Goal: Find specific page/section: Find specific page/section

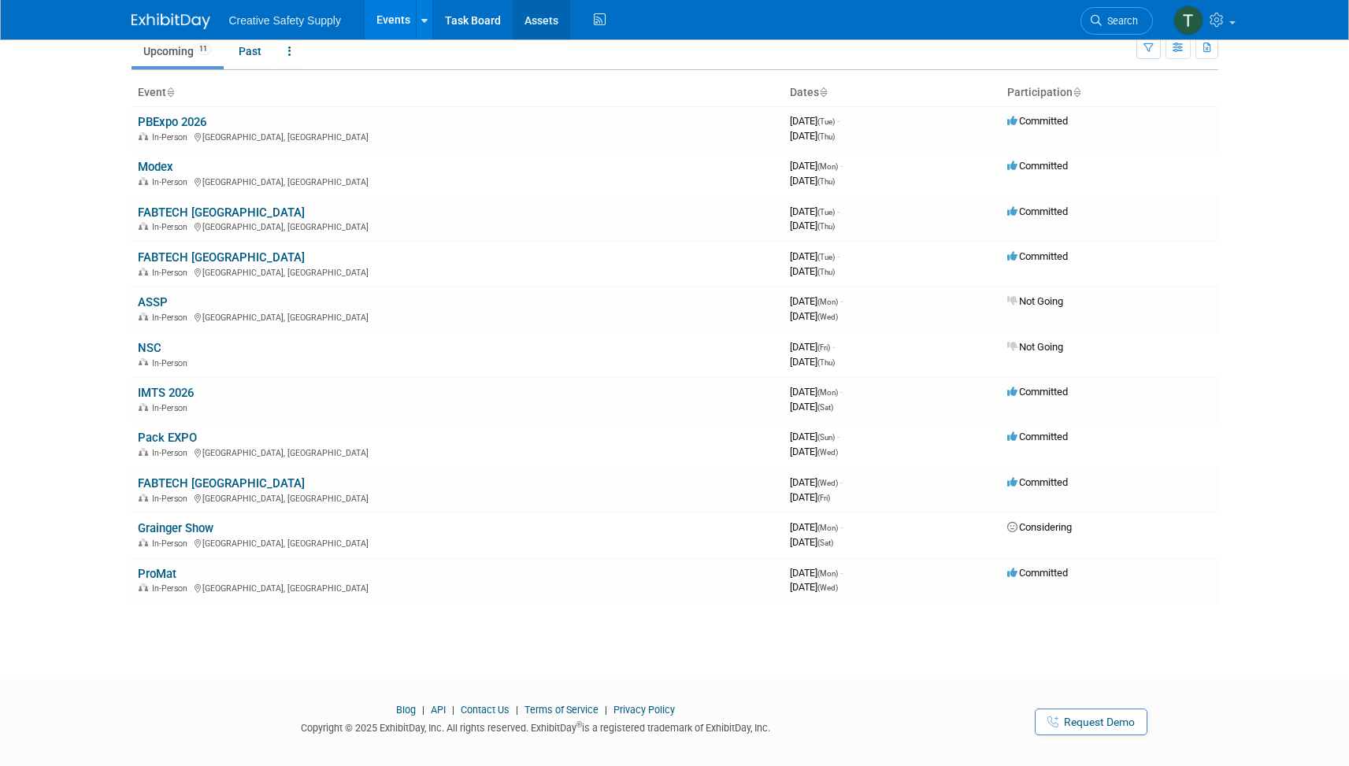
scroll to position [65, 0]
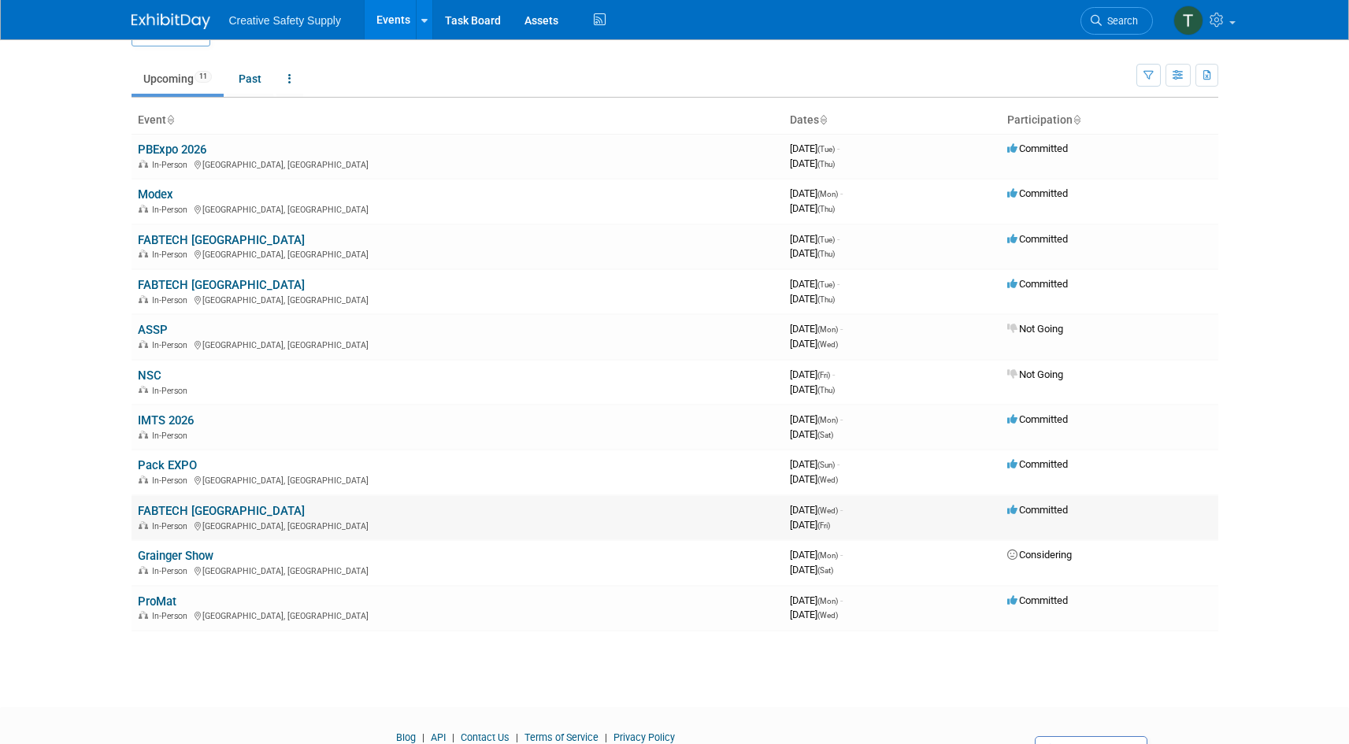
scroll to position [38, 0]
click at [176, 507] on link "FABTECH [GEOGRAPHIC_DATA]" at bounding box center [221, 510] width 167 height 14
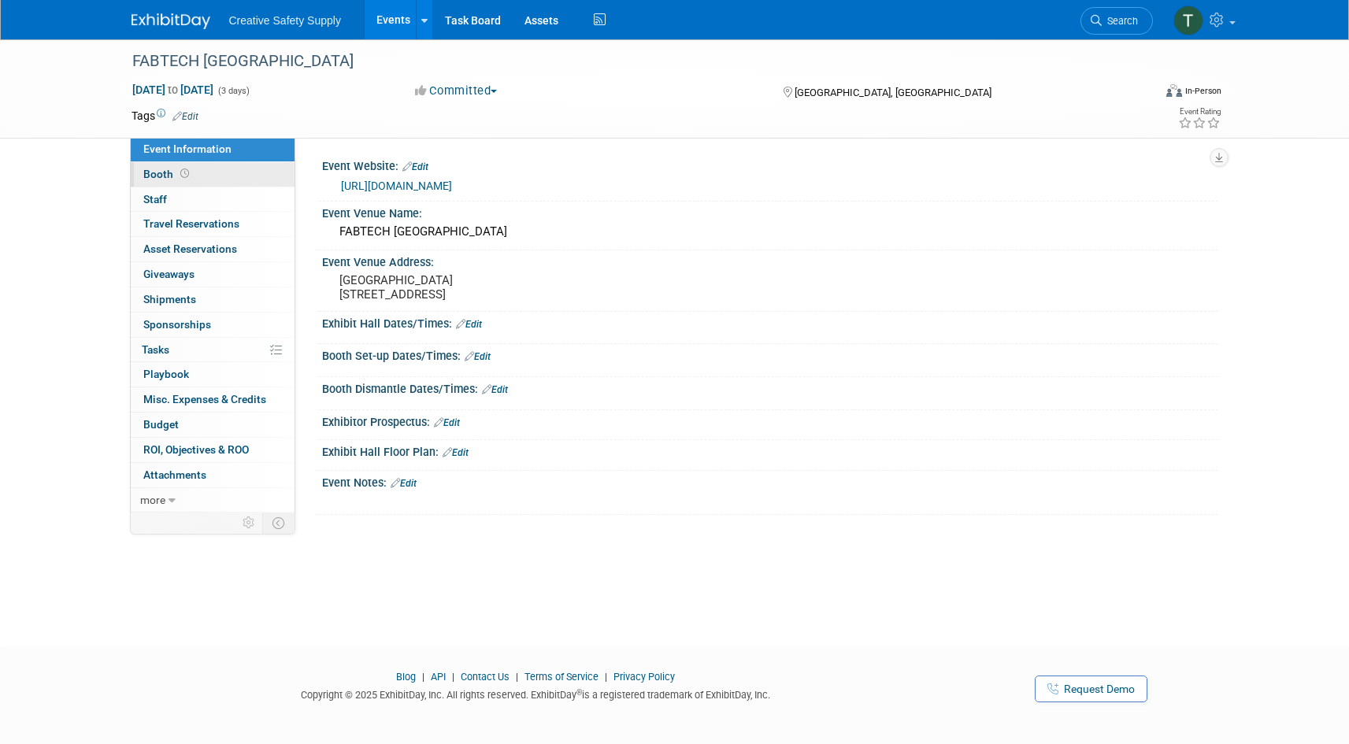
click at [169, 171] on span "Booth" at bounding box center [167, 174] width 49 height 13
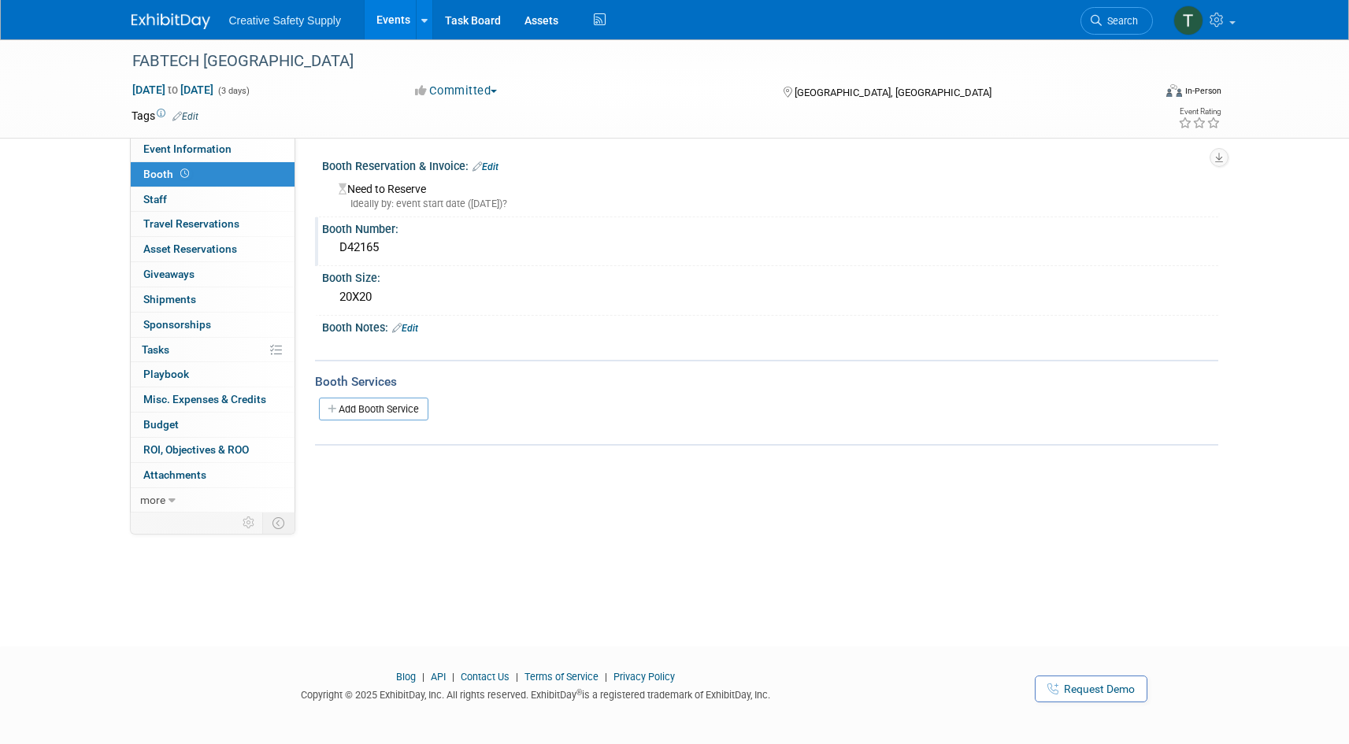
drag, startPoint x: 400, startPoint y: 248, endPoint x: 318, endPoint y: 242, distance: 82.1
click at [320, 241] on div "Booth Number: D42165" at bounding box center [766, 242] width 903 height 50
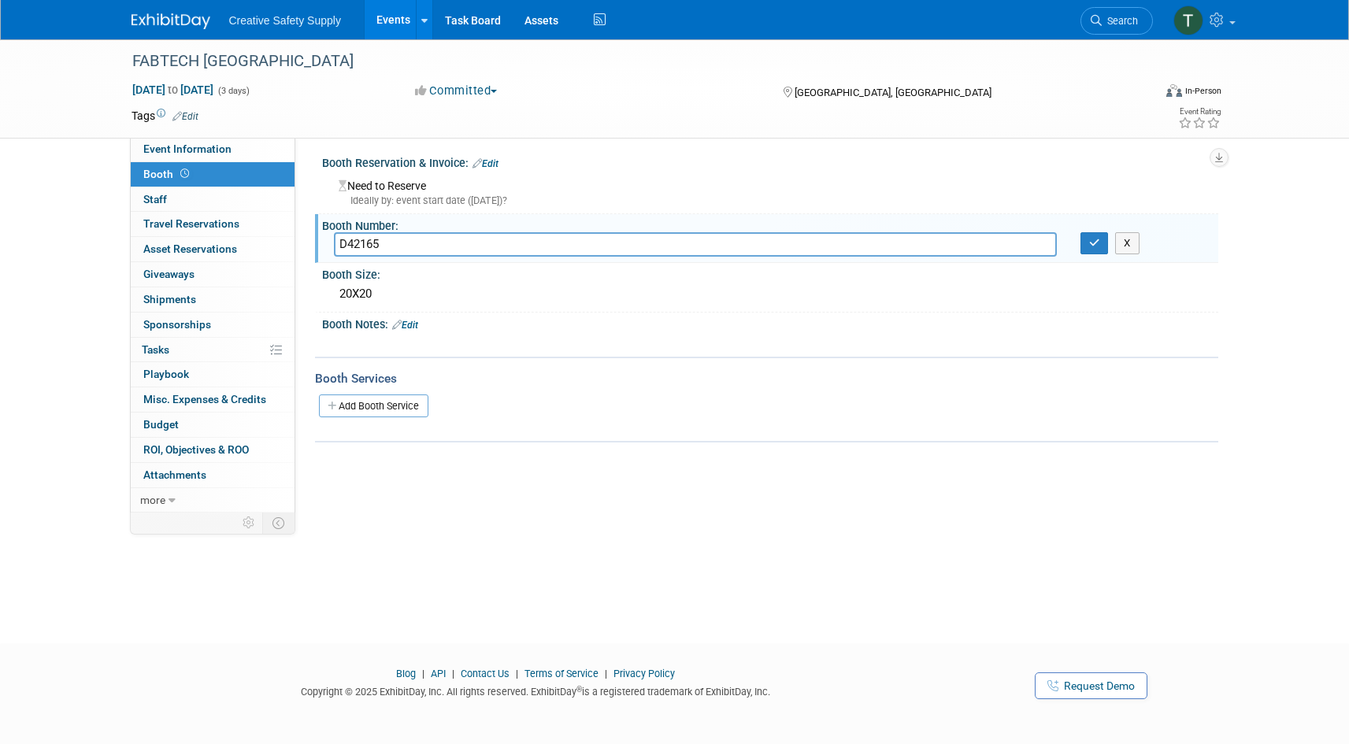
scroll to position [5, 0]
drag, startPoint x: 400, startPoint y: 241, endPoint x: 350, endPoint y: 233, distance: 51.0
click at [340, 241] on input "D42165" at bounding box center [695, 243] width 723 height 24
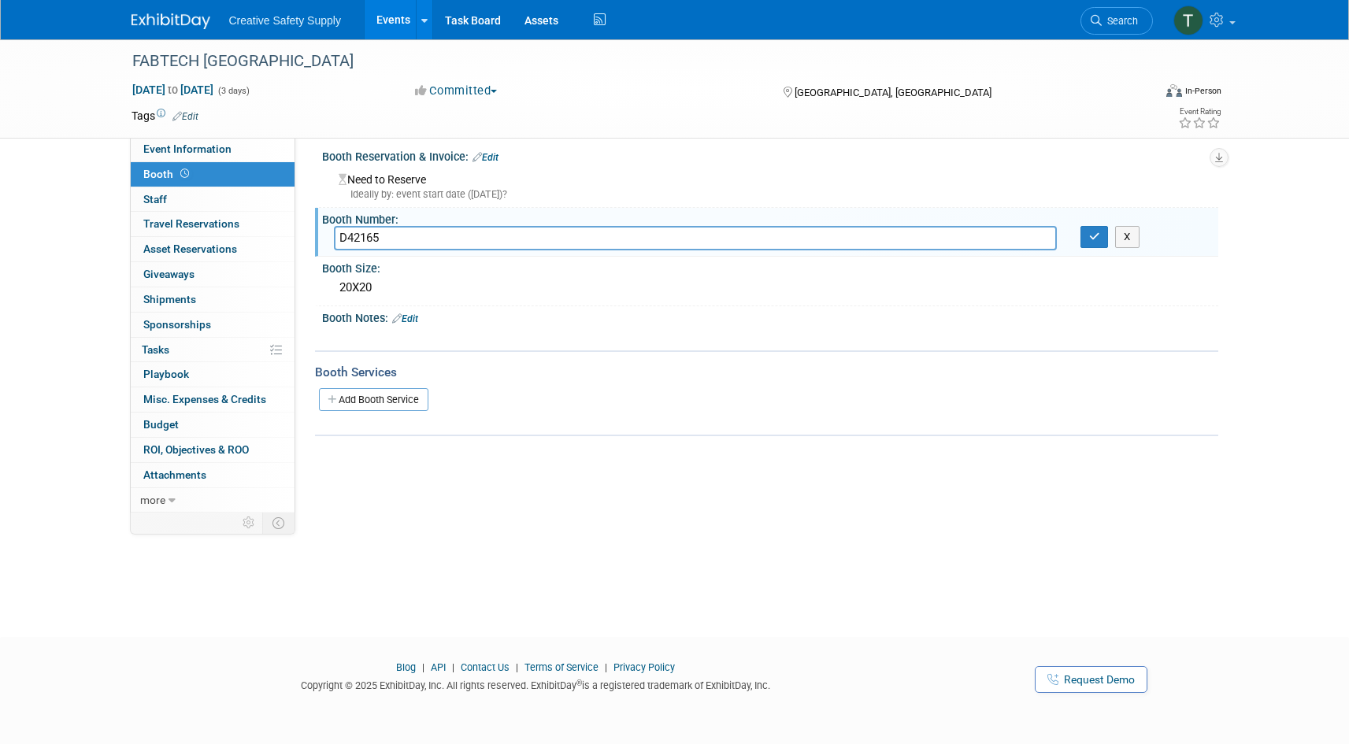
click at [158, 22] on img at bounding box center [171, 21] width 79 height 16
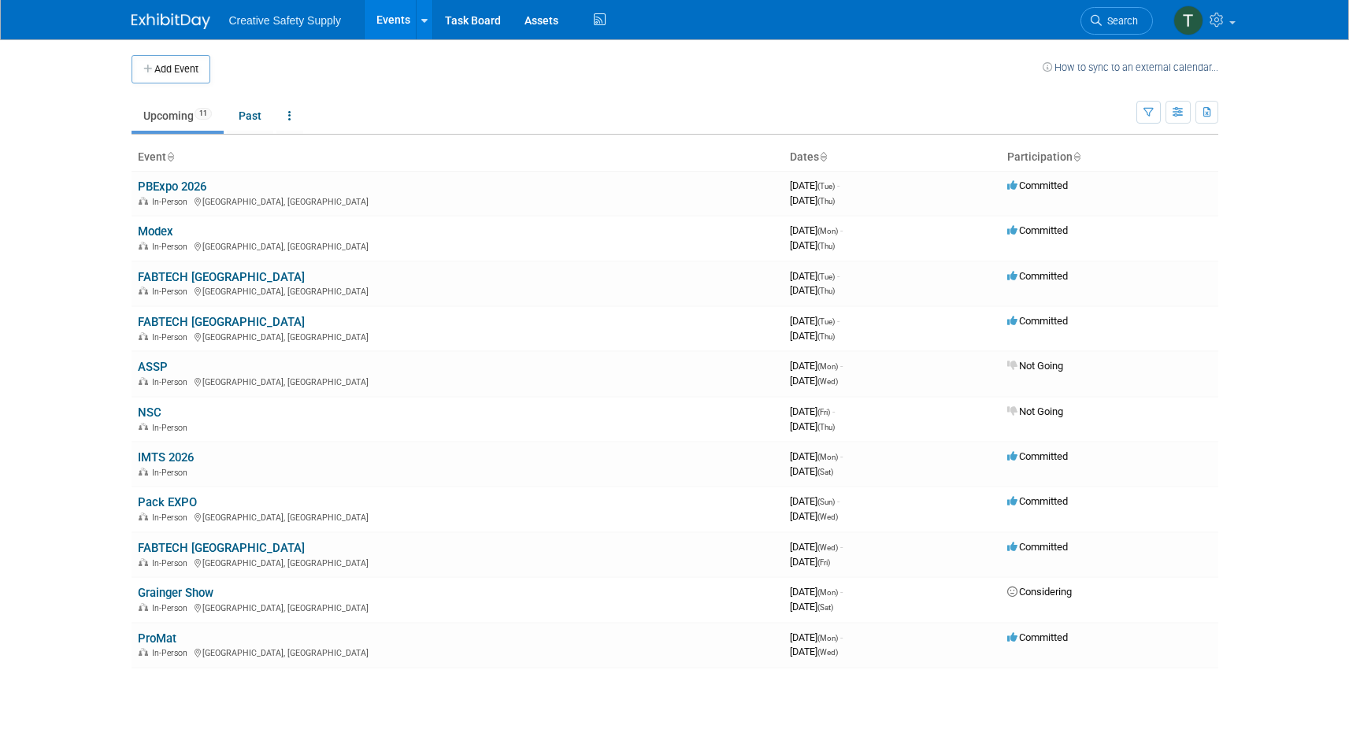
scroll to position [8, 0]
